Goal: Task Accomplishment & Management: Complete application form

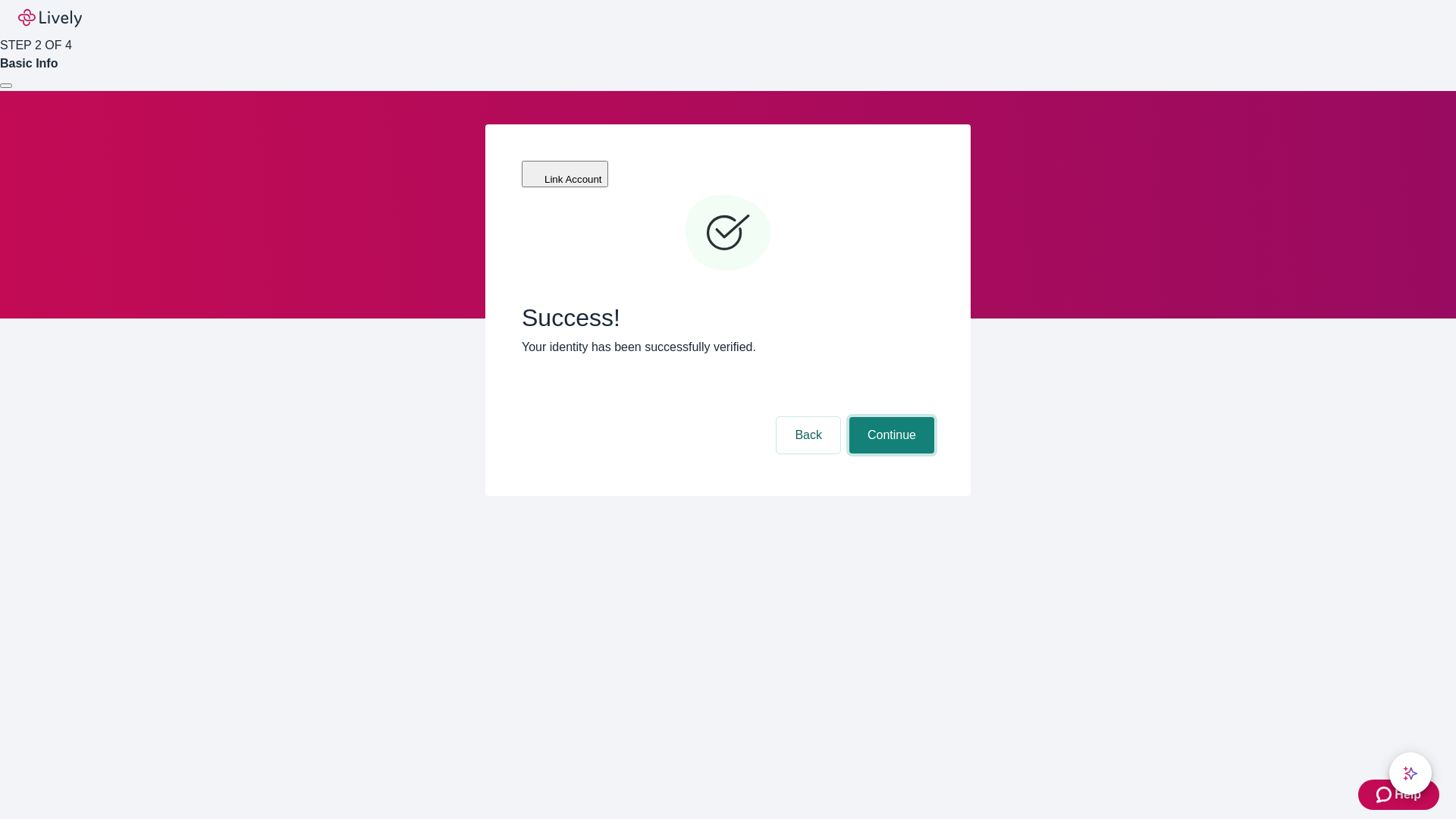
click at [890, 417] on button "Continue" at bounding box center [891, 435] width 85 height 36
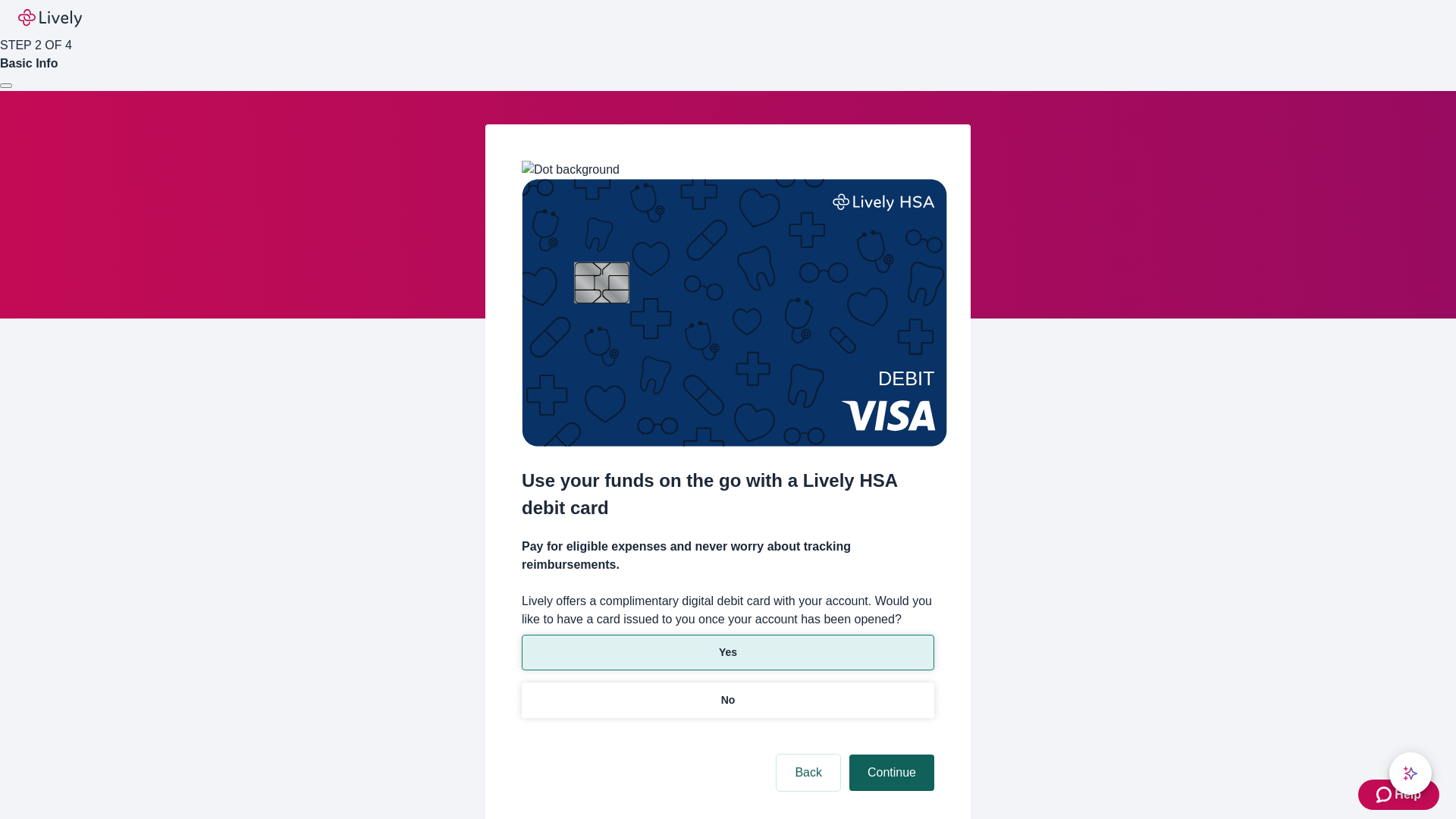
click at [728, 692] on p "No" at bounding box center [728, 700] width 14 height 16
click at [890, 755] on button "Continue" at bounding box center [891, 772] width 85 height 36
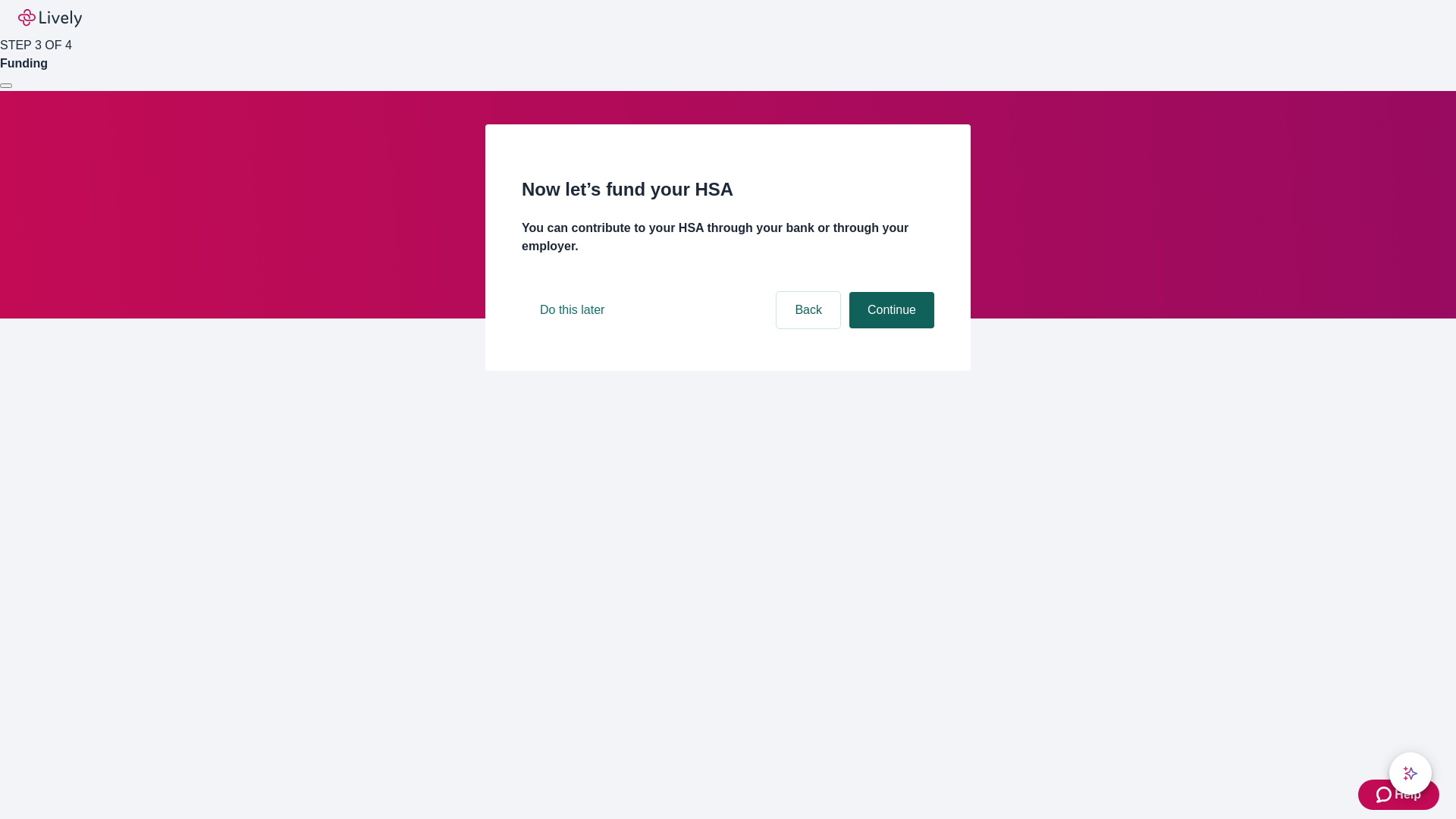
click at [890, 328] on button "Continue" at bounding box center [891, 310] width 85 height 36
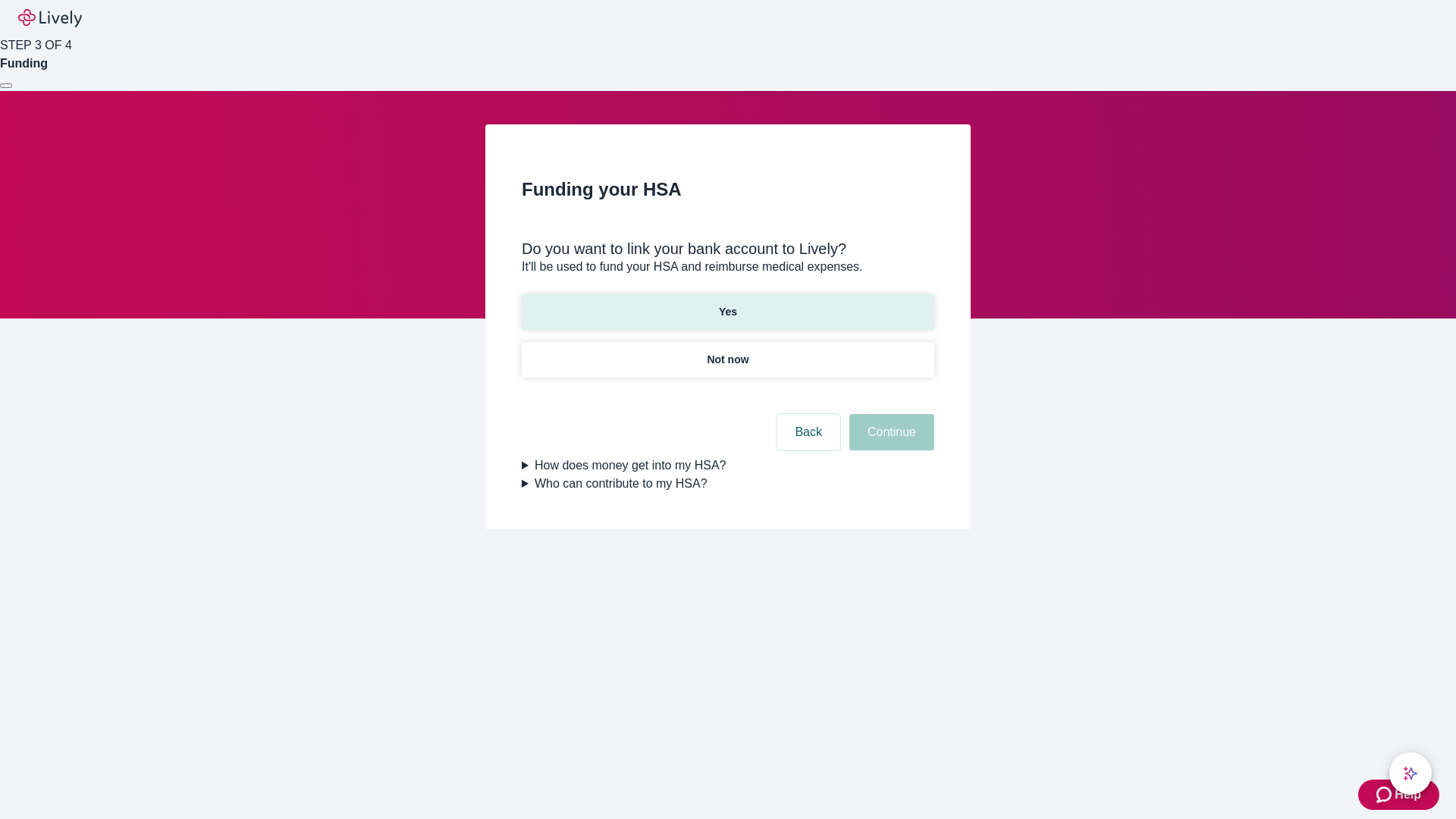
click at [728, 304] on p "Yes" at bounding box center [728, 312] width 18 height 16
click at [890, 414] on button "Continue" at bounding box center [891, 432] width 85 height 36
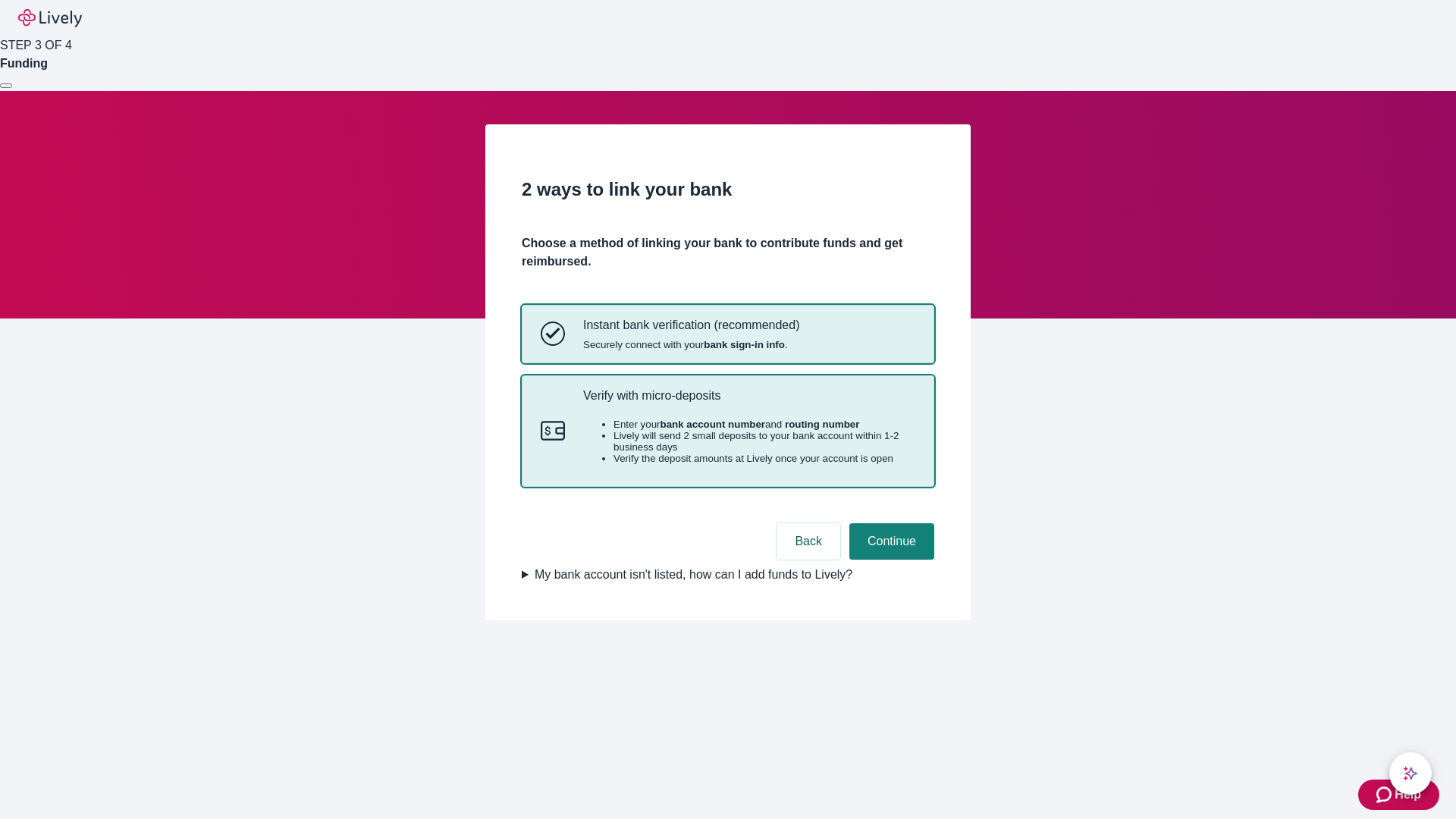
click at [749, 402] on p "Verify with micro-deposits" at bounding box center [749, 395] width 332 height 14
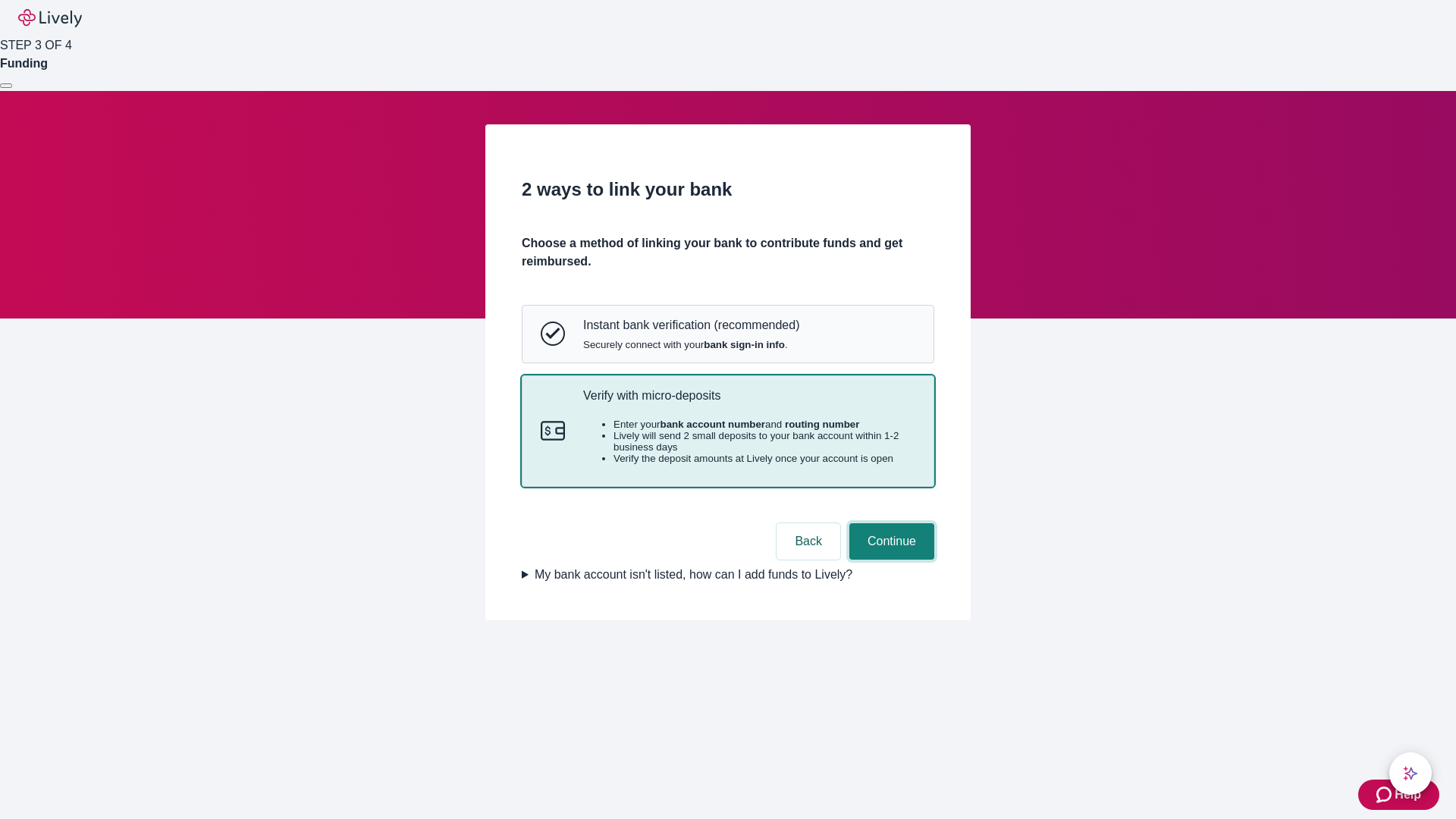
click at [890, 559] on button "Continue" at bounding box center [891, 541] width 85 height 36
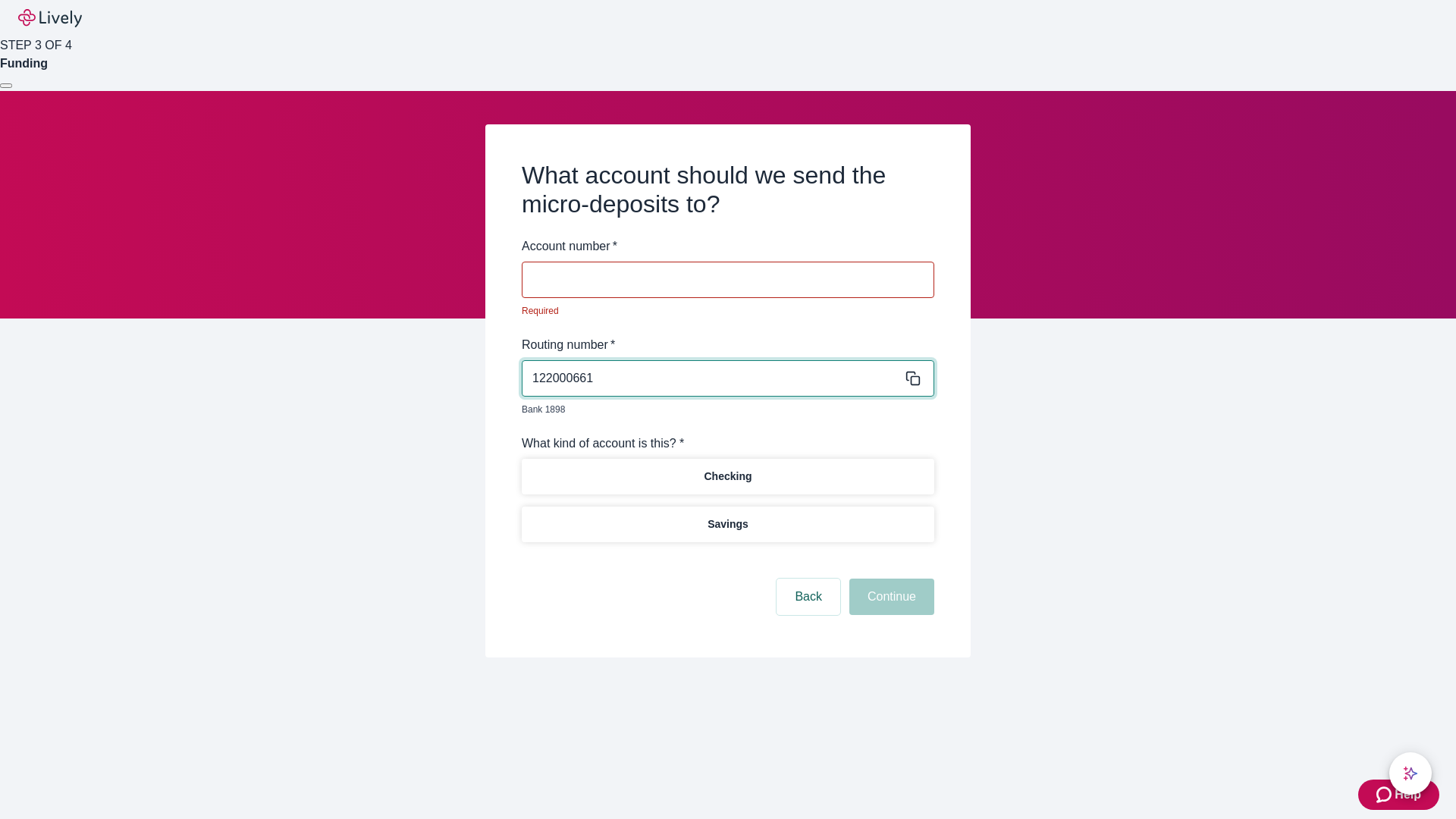
type input "122000661"
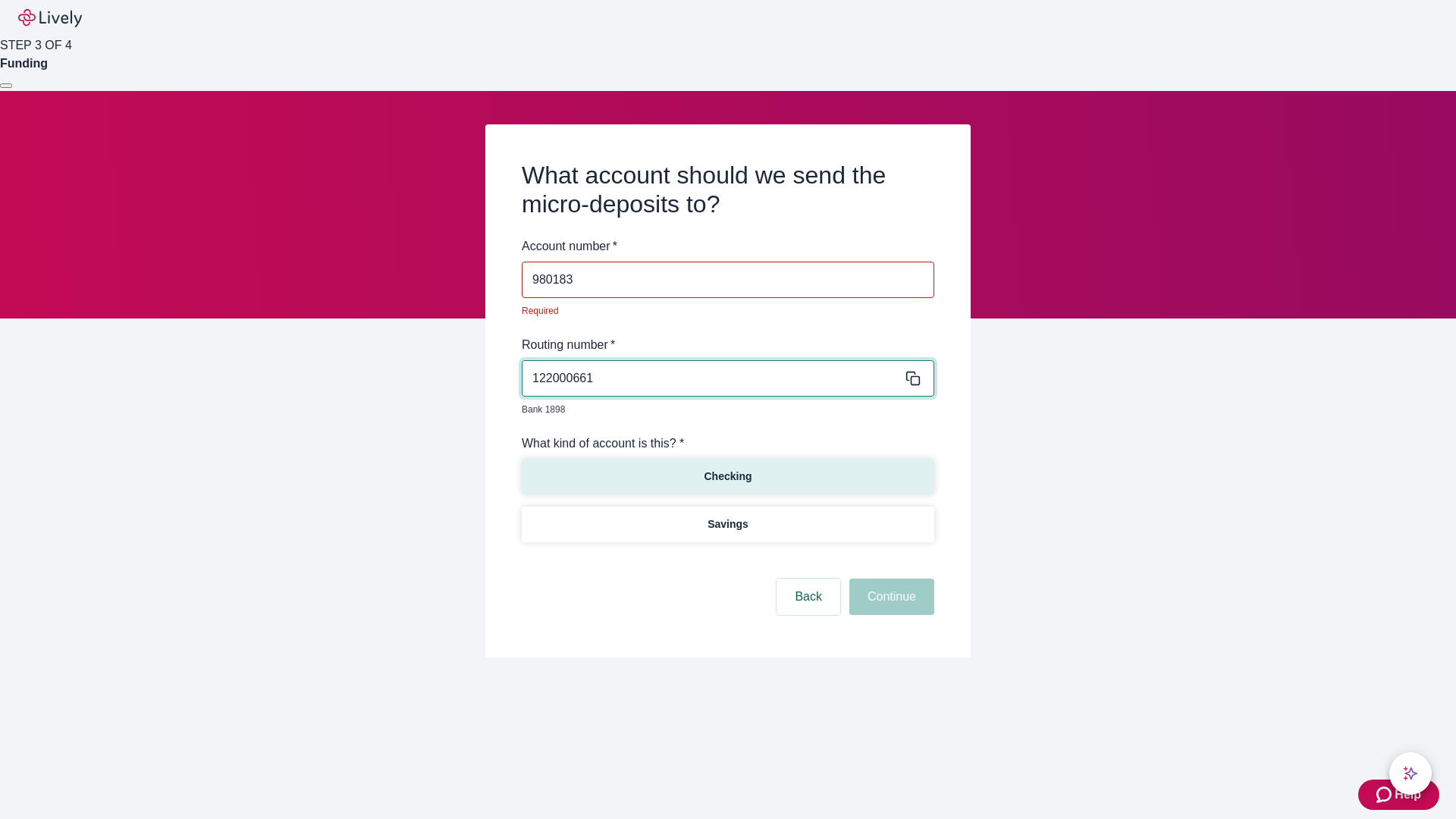
type input "980183"
click at [728, 469] on p "Checking" at bounding box center [728, 476] width 48 height 16
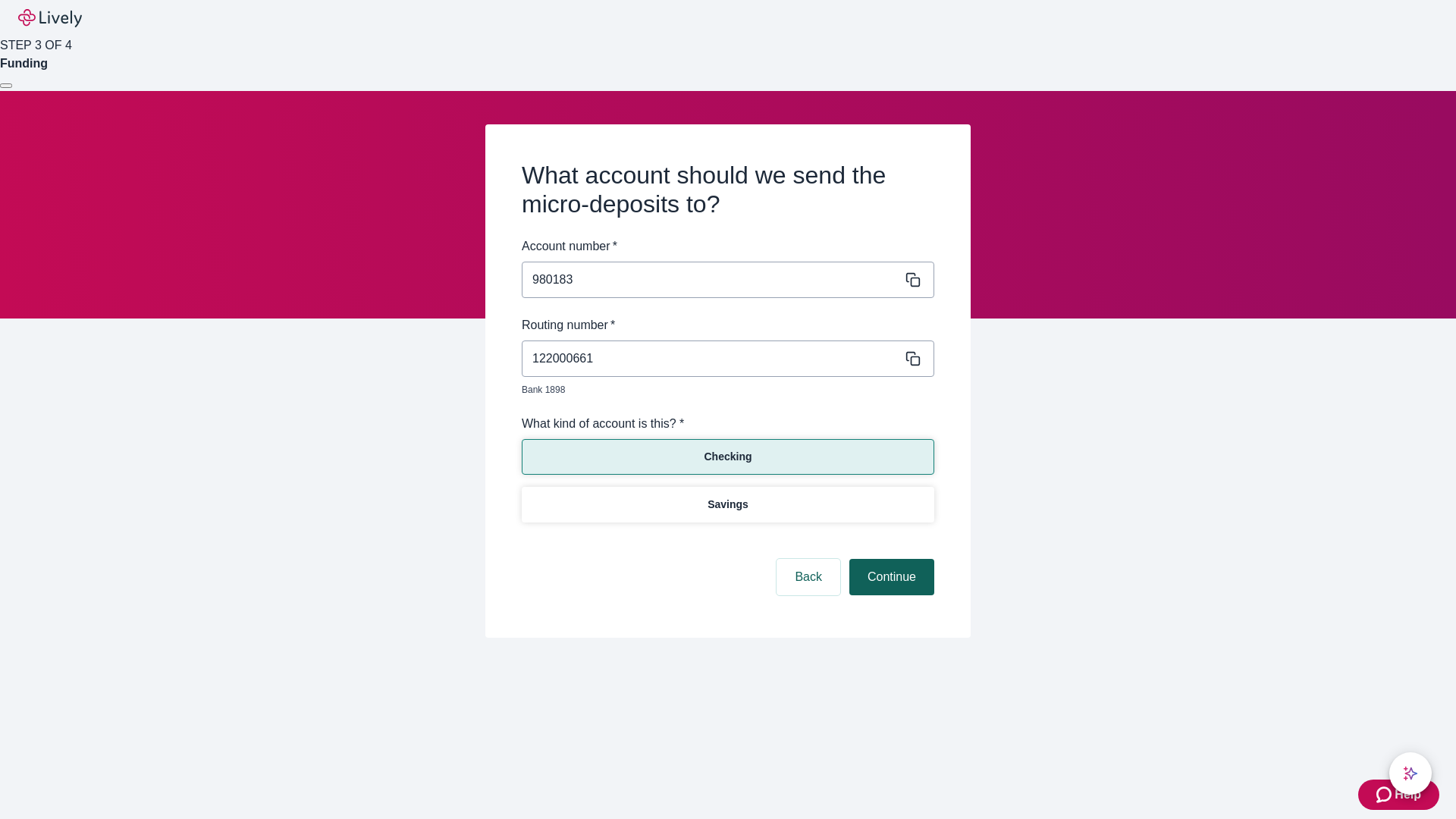
click at [890, 559] on button "Continue" at bounding box center [891, 577] width 85 height 36
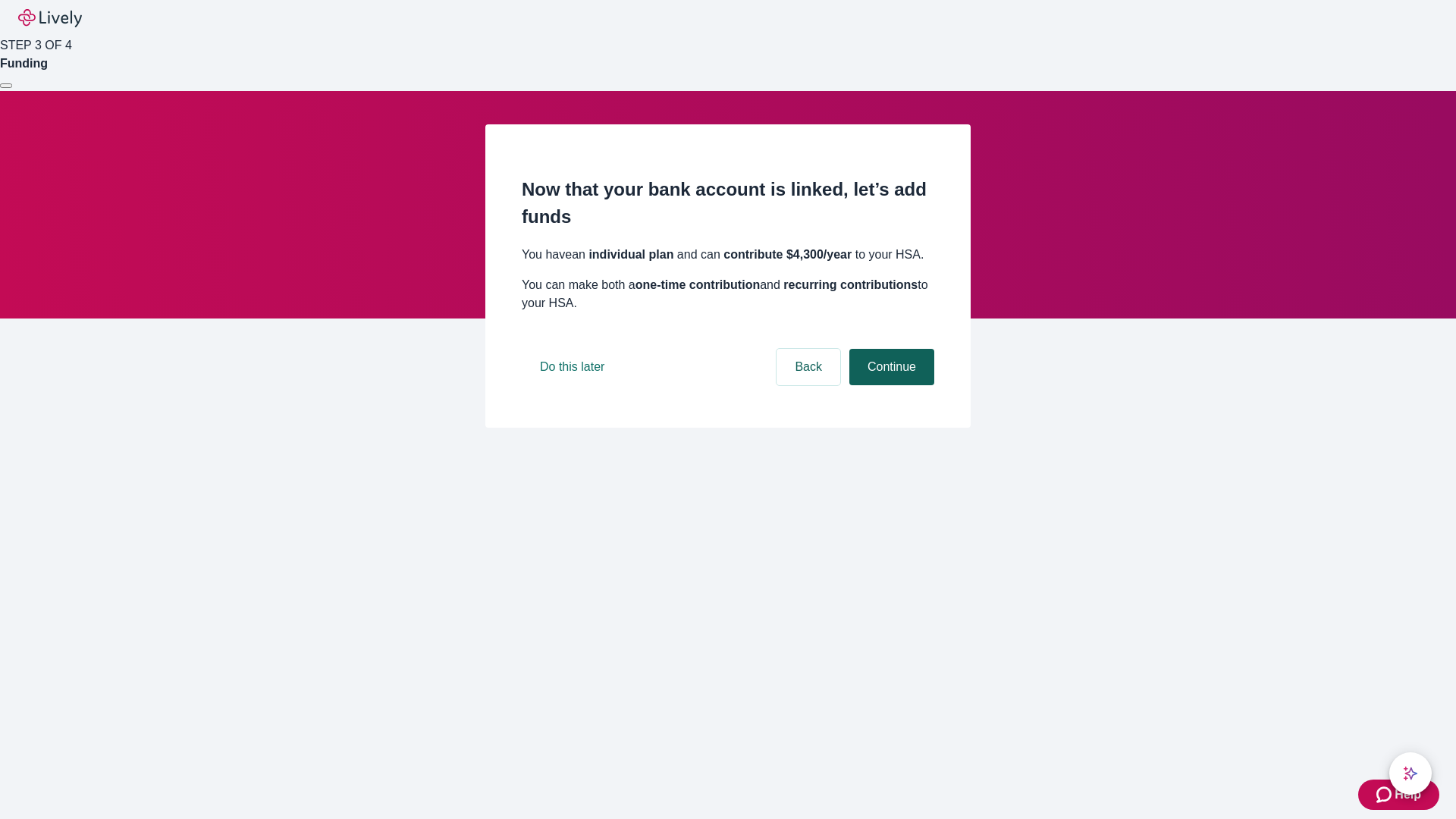
click at [890, 385] on button "Continue" at bounding box center [891, 366] width 85 height 36
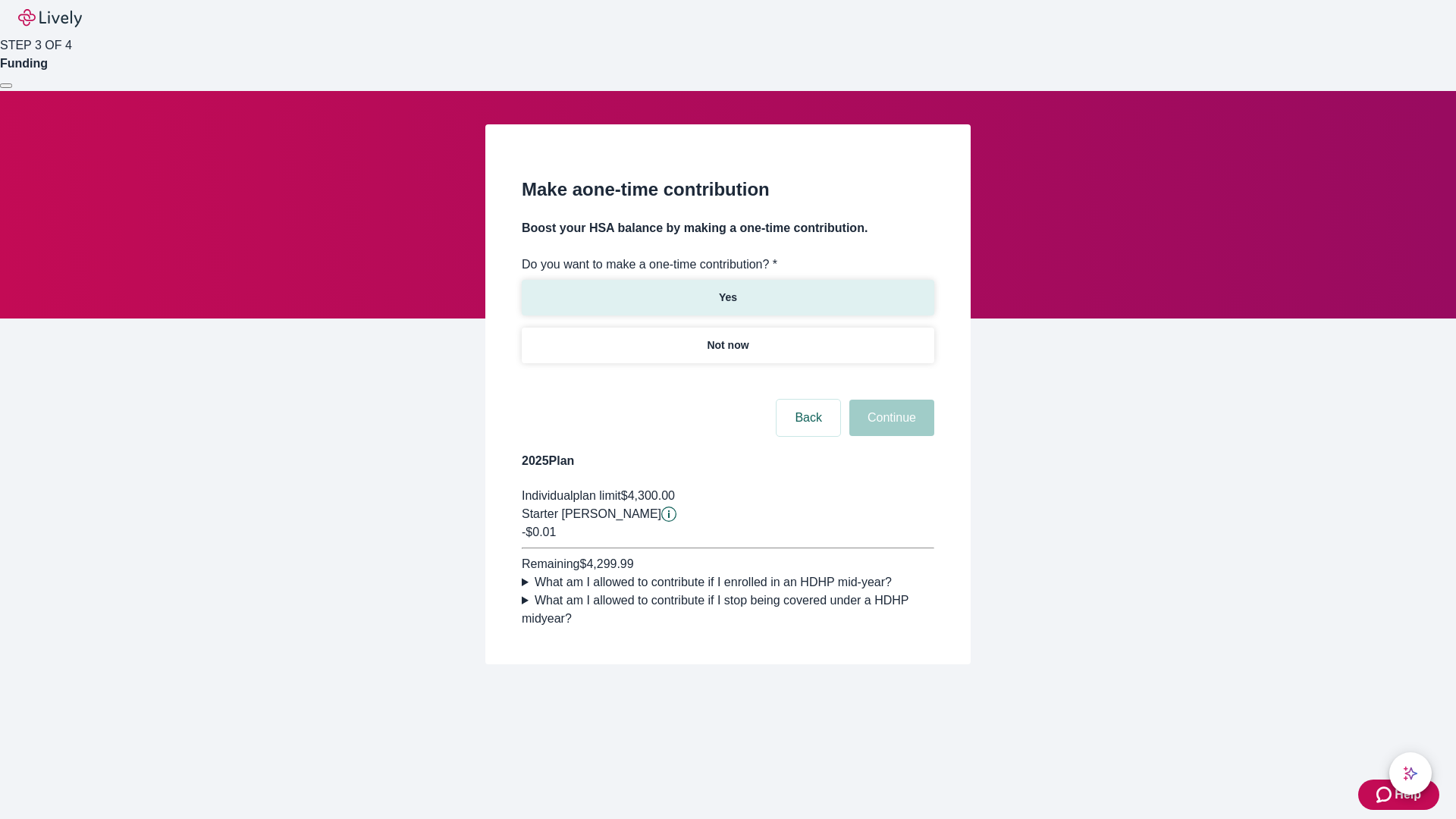
click at [728, 290] on p "Yes" at bounding box center [728, 298] width 18 height 16
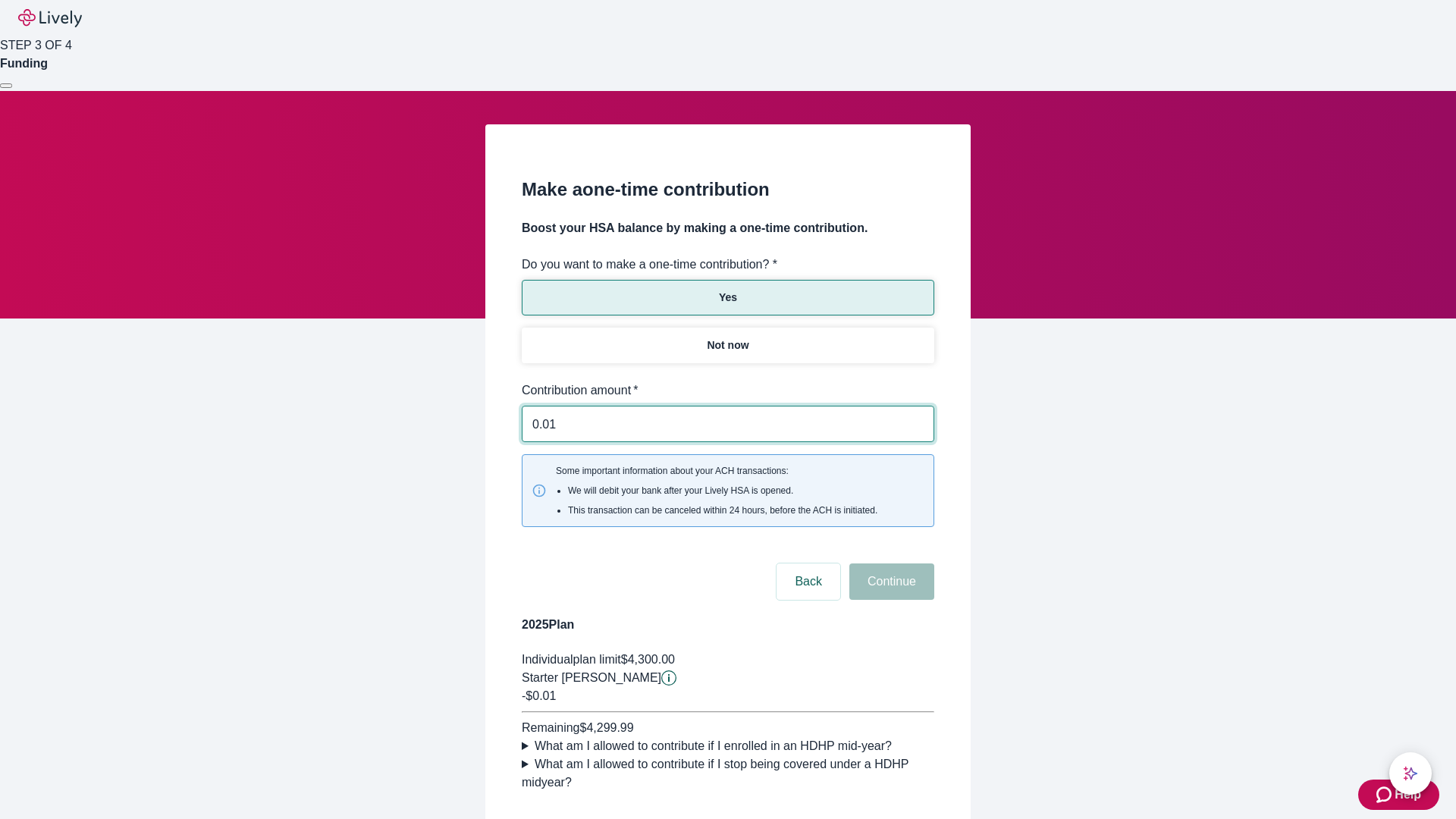
type input "0.01"
click at [890, 564] on button "Continue" at bounding box center [891, 581] width 85 height 36
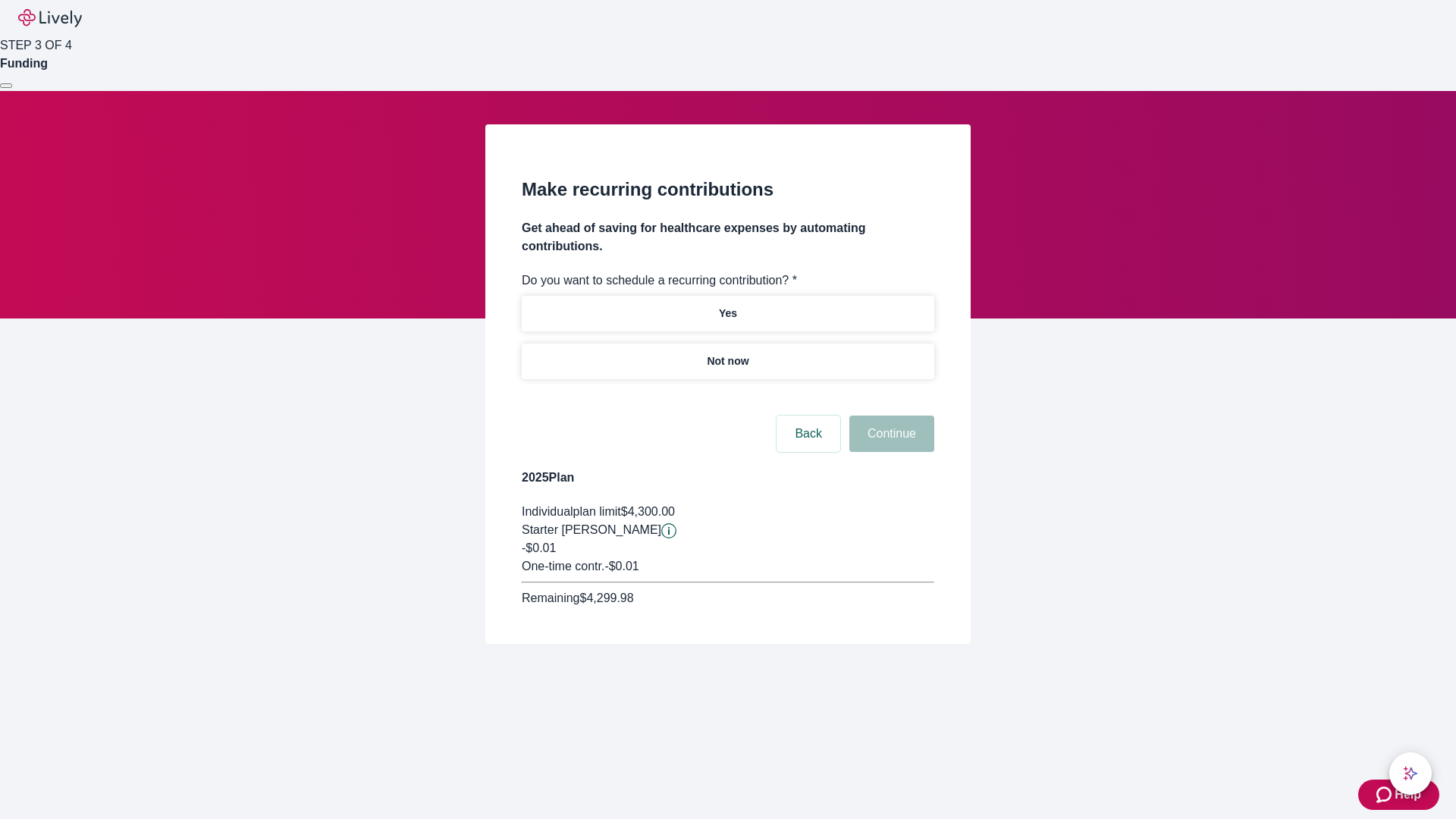
click at [728, 353] on p "Not now" at bounding box center [728, 361] width 41 height 16
click at [890, 416] on button "Continue" at bounding box center [891, 433] width 85 height 36
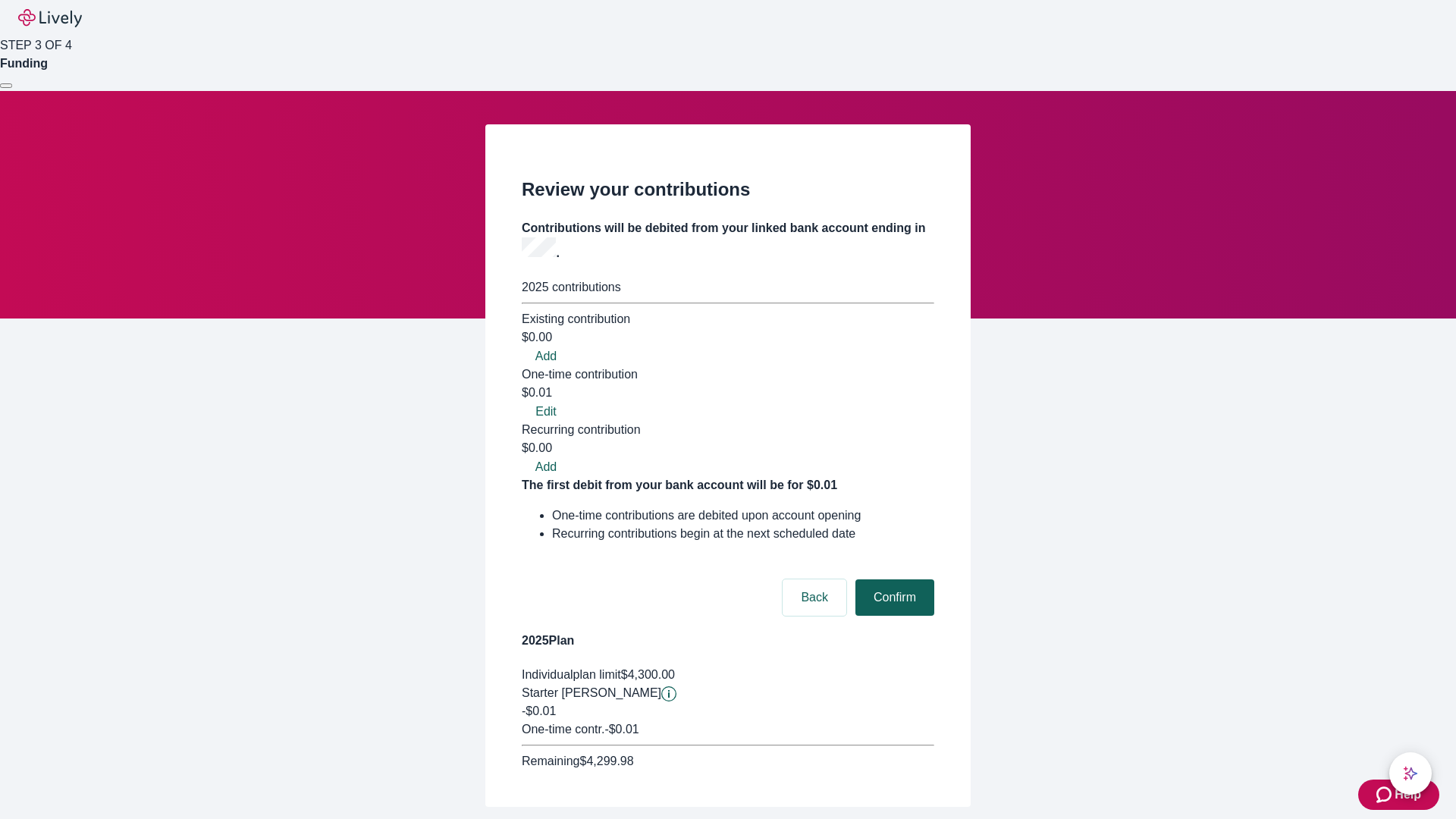
click at [892, 579] on button "Confirm" at bounding box center [895, 597] width 79 height 36
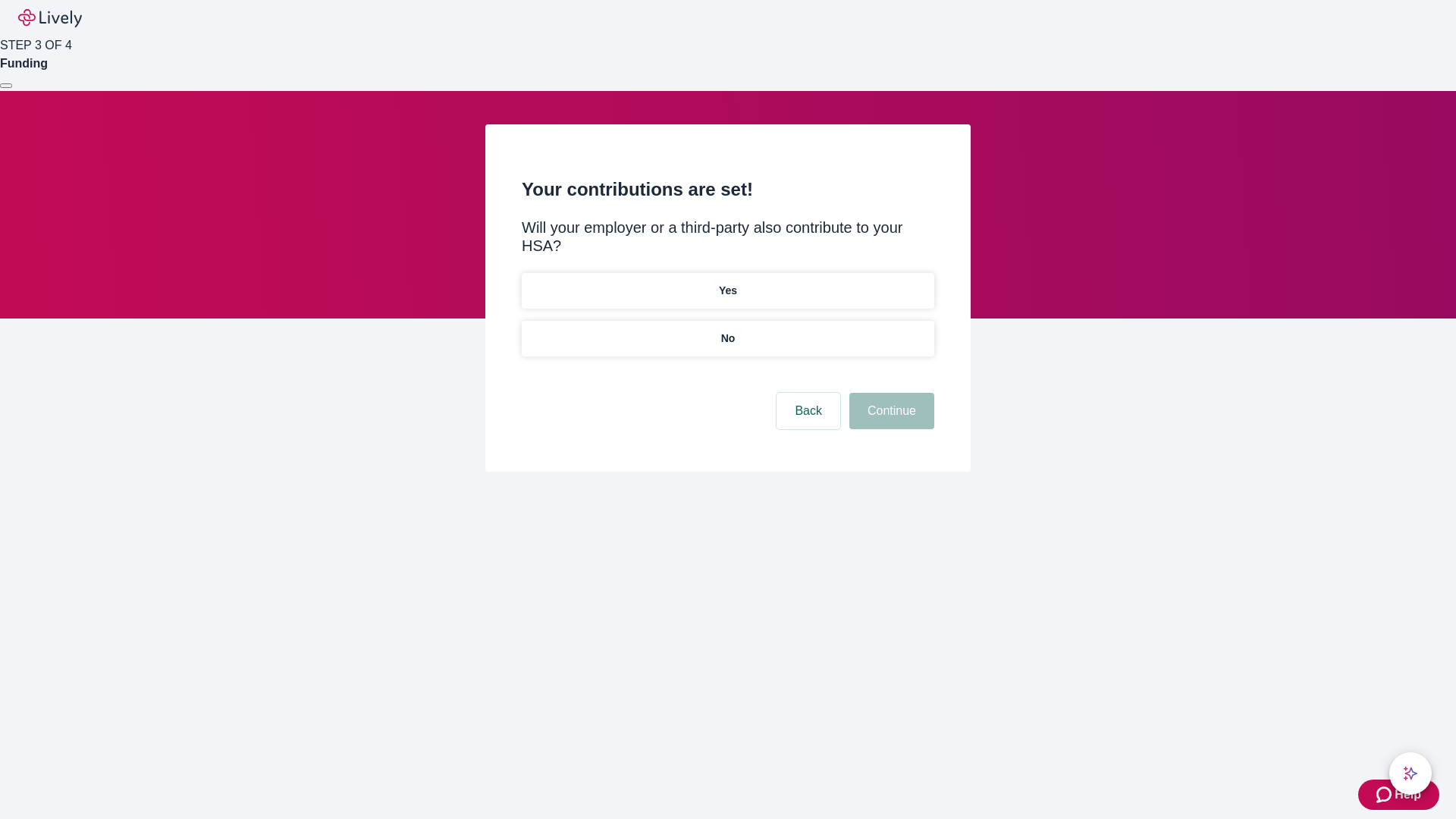
click at [728, 330] on p "No" at bounding box center [728, 338] width 14 height 16
click at [890, 393] on button "Continue" at bounding box center [891, 410] width 85 height 36
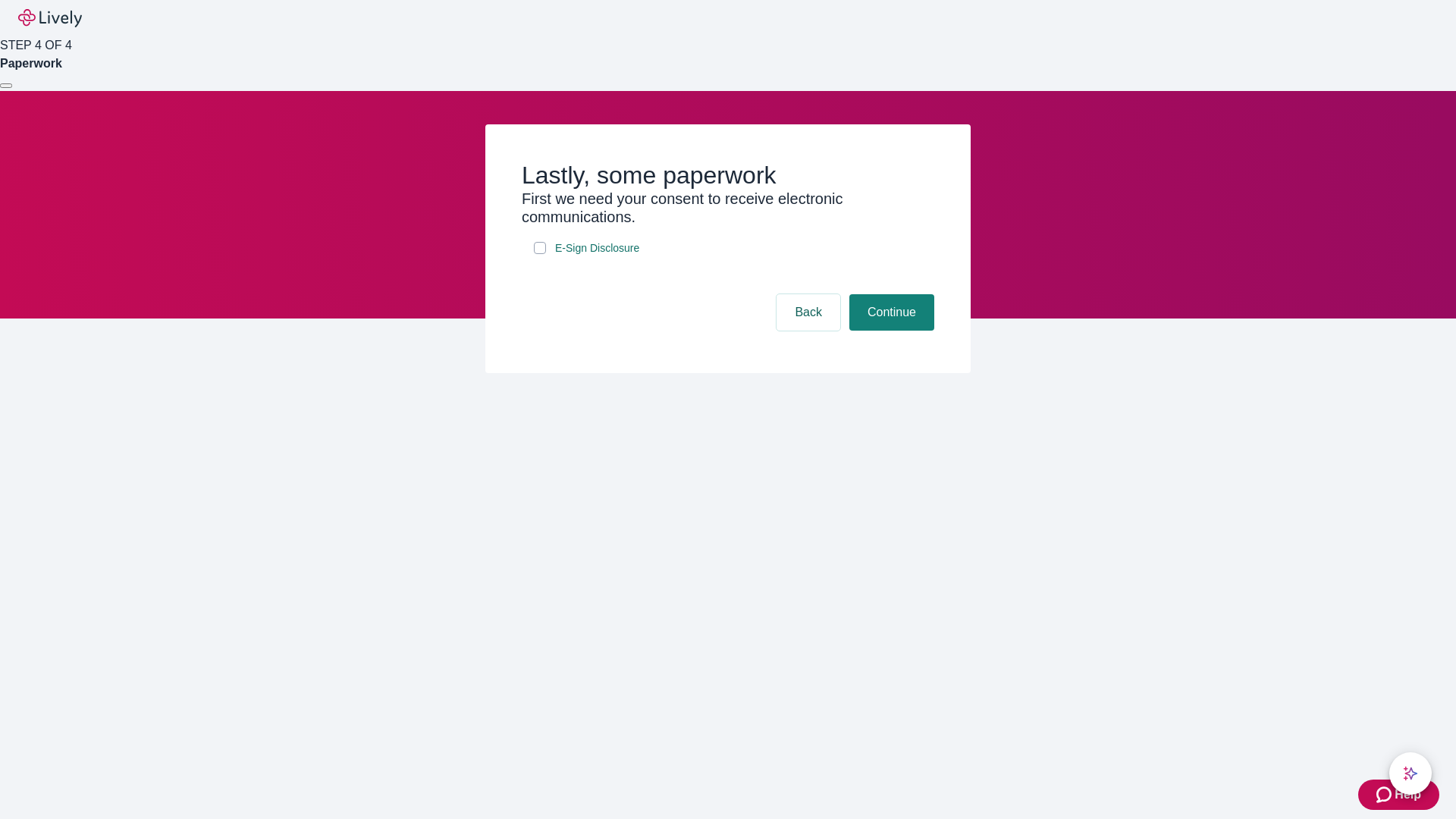
click at [540, 254] on input "E-Sign Disclosure" at bounding box center [540, 248] width 12 height 12
checkbox input "true"
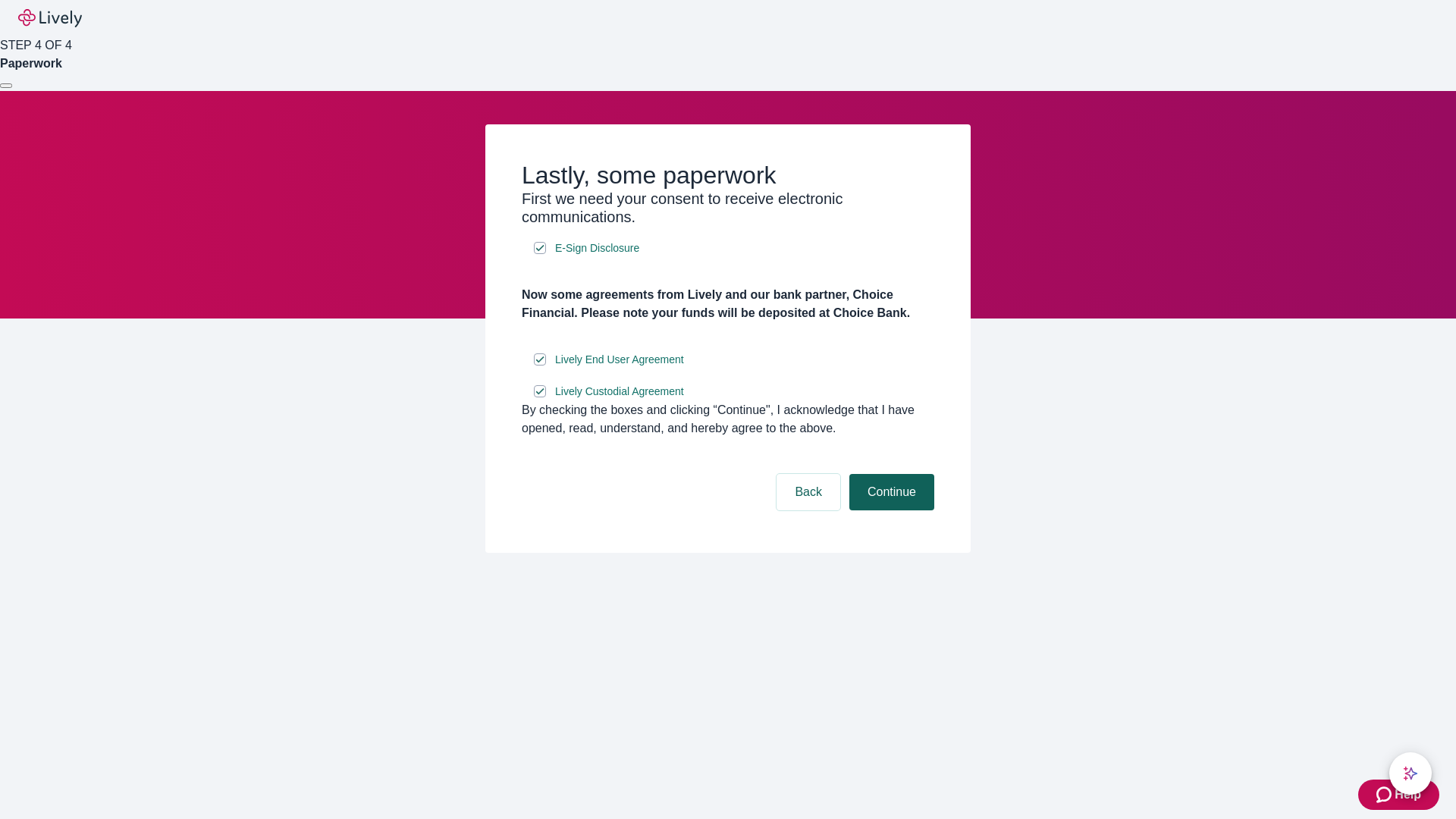
click at [890, 510] on button "Continue" at bounding box center [891, 491] width 85 height 36
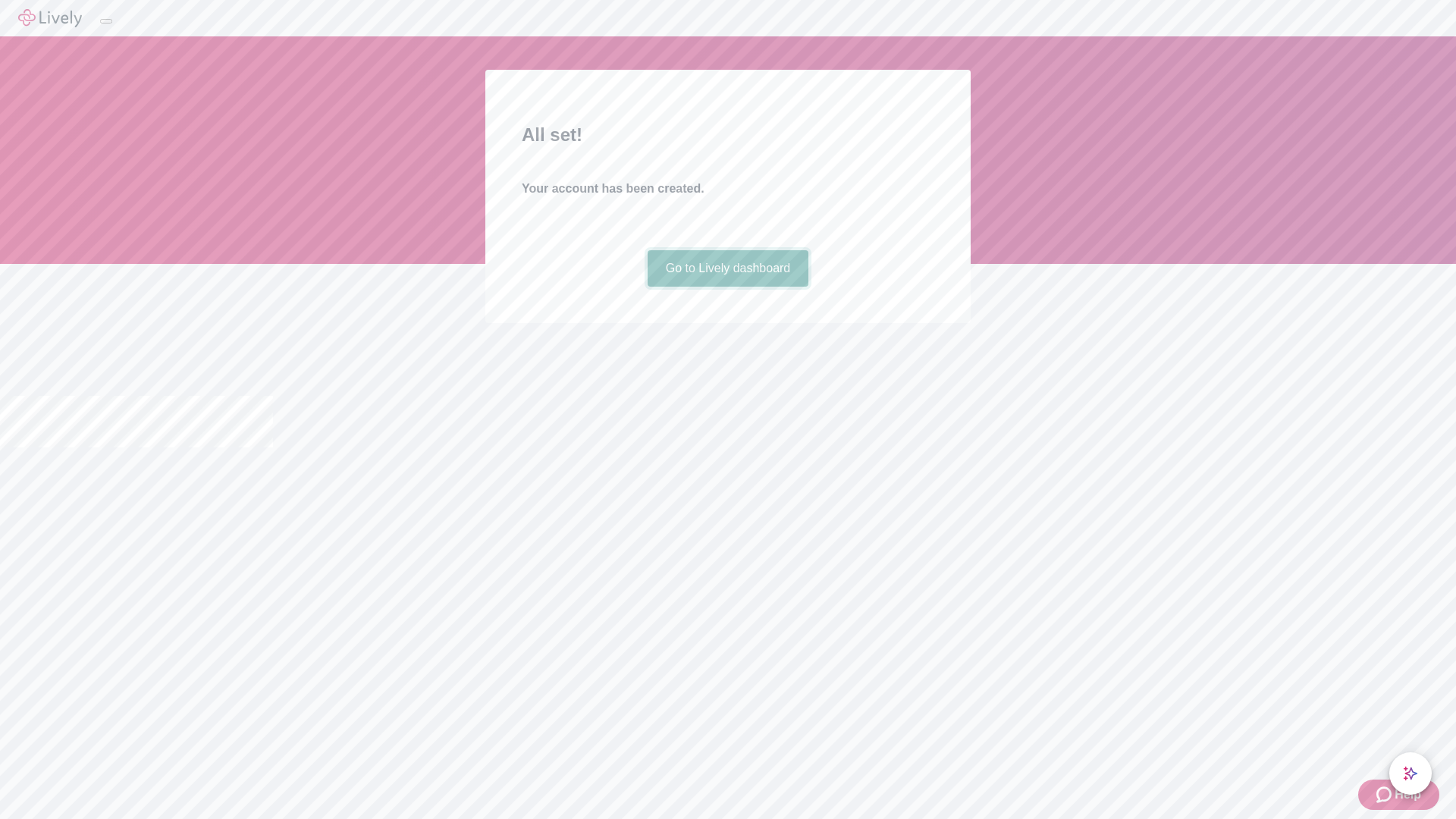
click at [728, 286] on link "Go to Lively dashboard" at bounding box center [728, 268] width 161 height 36
